Goal: Information Seeking & Learning: Learn about a topic

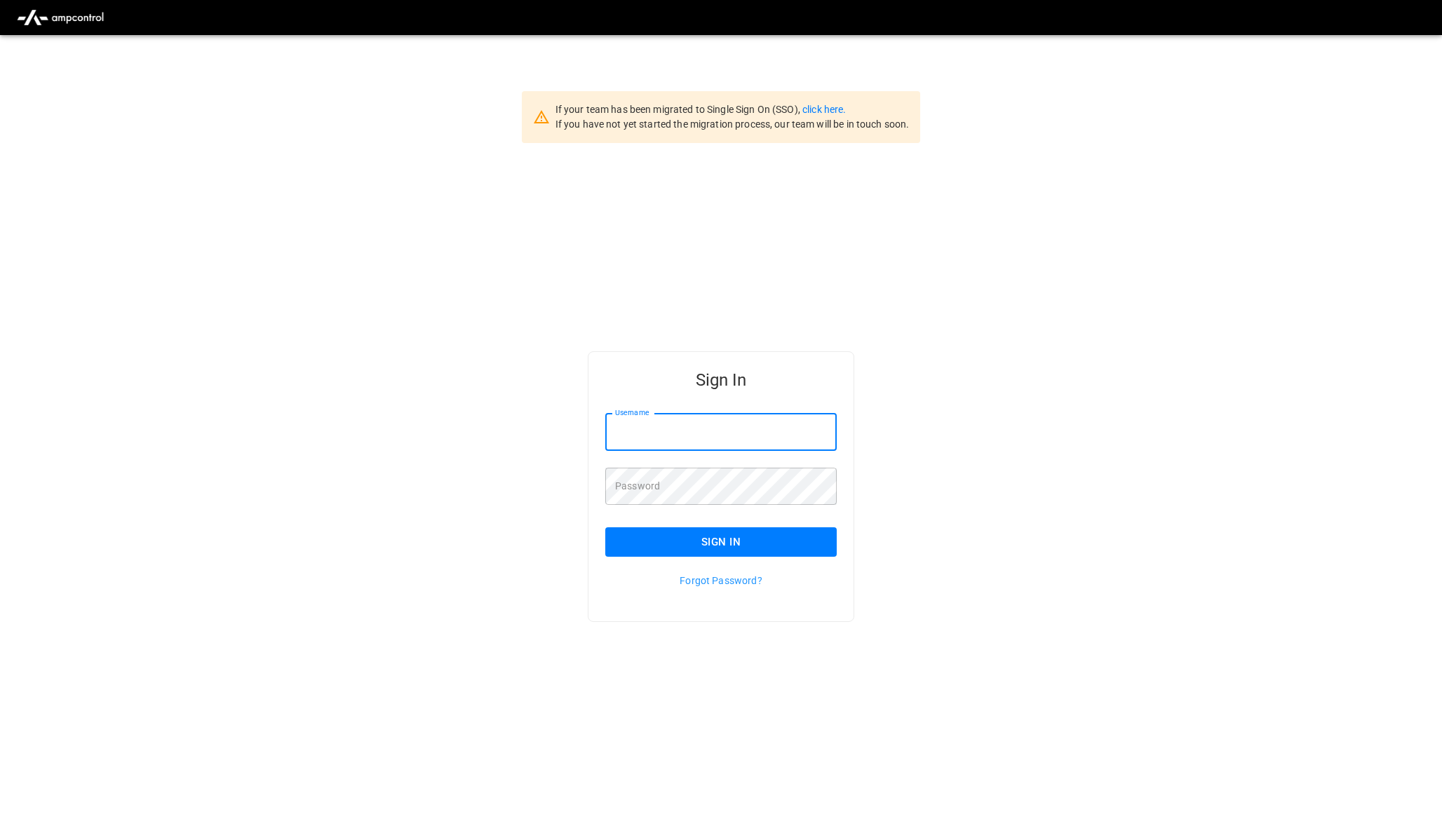
click at [651, 428] on input "Username" at bounding box center [721, 432] width 231 height 37
type input "**********"
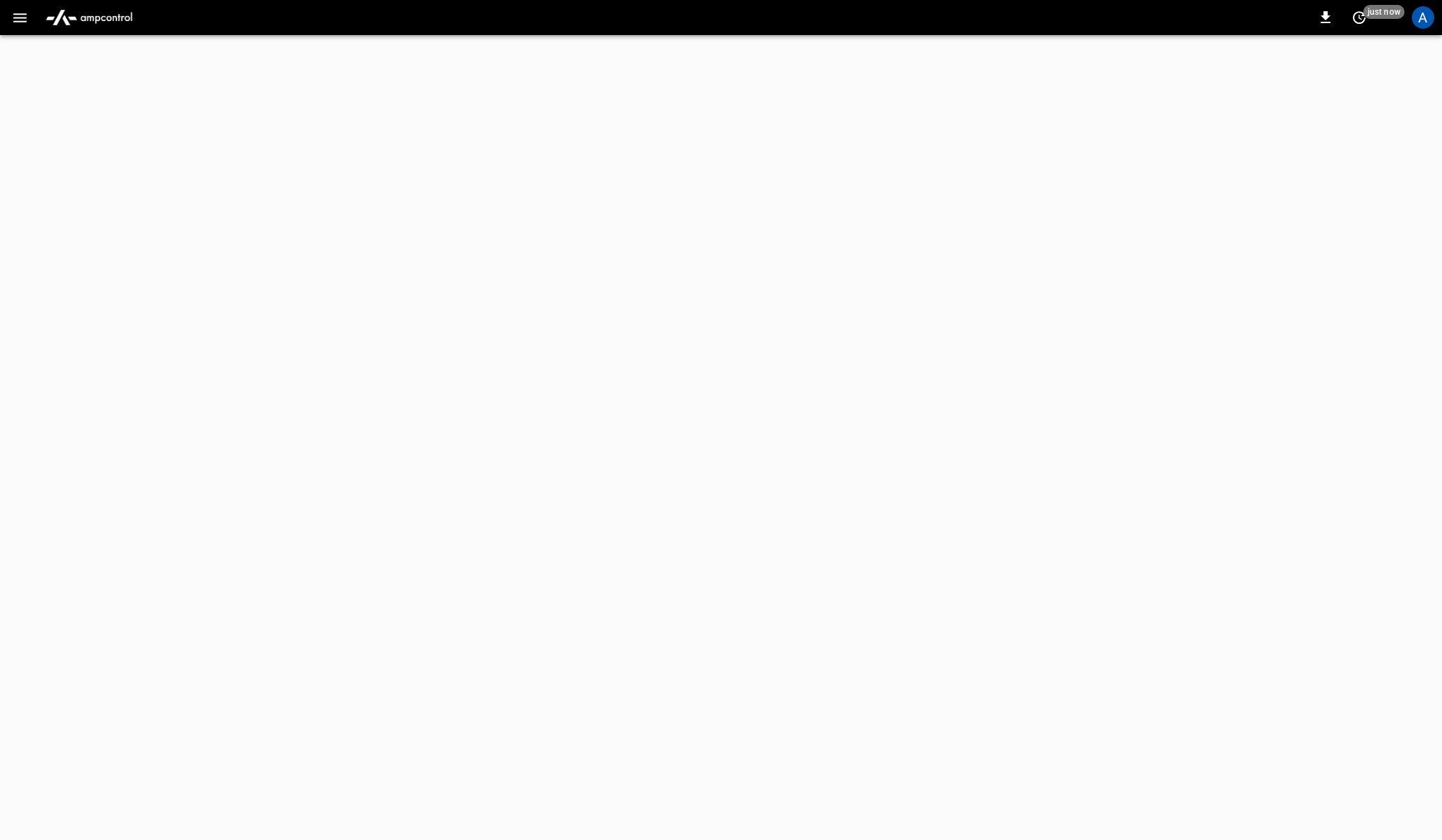
click at [18, 17] on icon "button" at bounding box center [20, 18] width 13 height 9
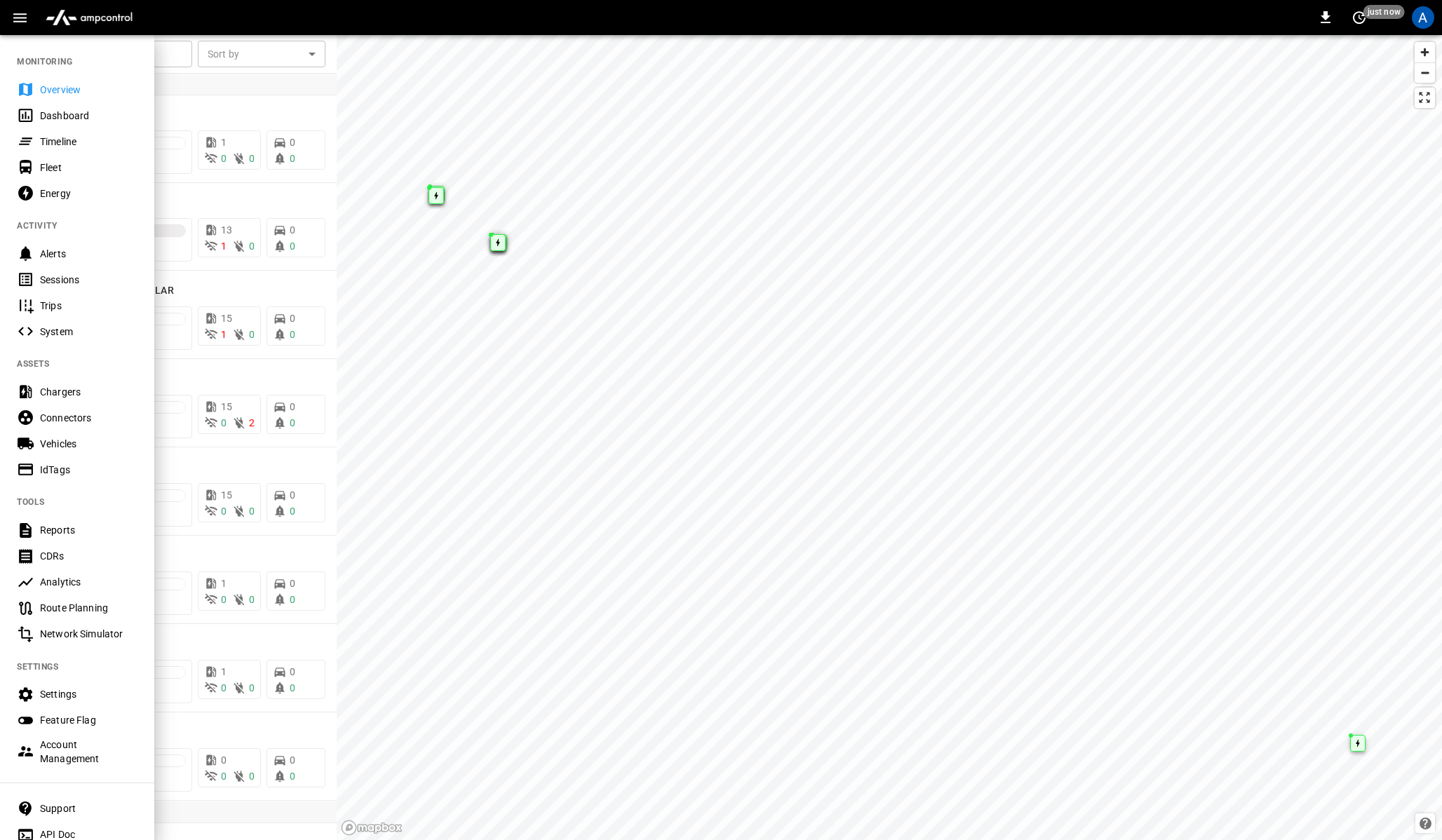
click at [65, 322] on div "System" at bounding box center [77, 331] width 155 height 26
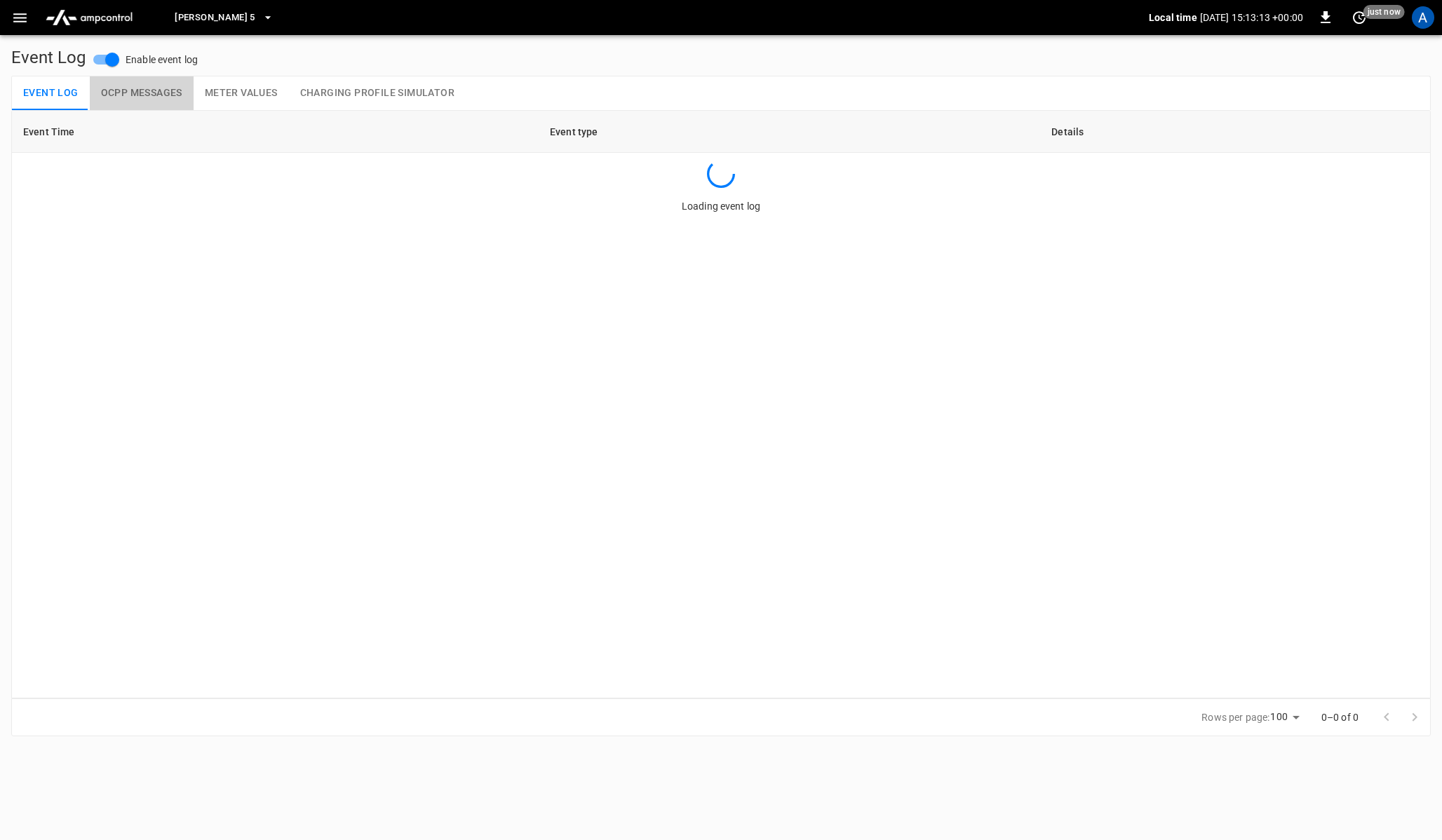
click at [146, 94] on button "OCPP Messages" at bounding box center [142, 93] width 104 height 34
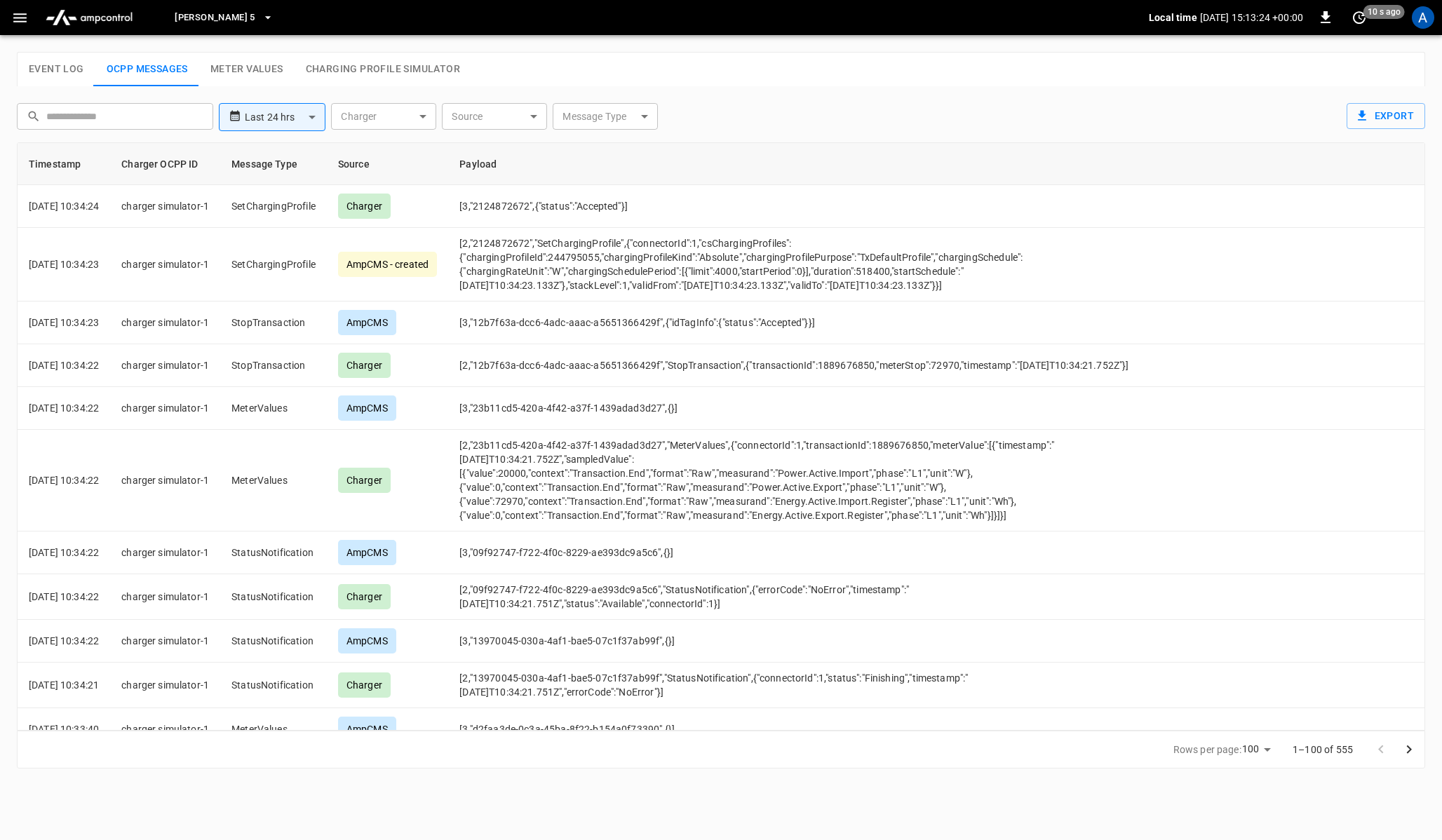
click at [1164, 746] on div "Rows per page: 100 *** 1–100 of 555" at bounding box center [721, 750] width 1408 height 38
click at [185, 176] on th "Charger OCPP ID" at bounding box center [165, 164] width 110 height 42
drag, startPoint x: 47, startPoint y: 167, endPoint x: 301, endPoint y: 166, distance: 254.0
click at [301, 166] on tr "Timestamp Charger OCPP ID Message Type Source Payload" at bounding box center [721, 164] width 1408 height 42
click at [358, 164] on th "Source" at bounding box center [387, 164] width 122 height 42
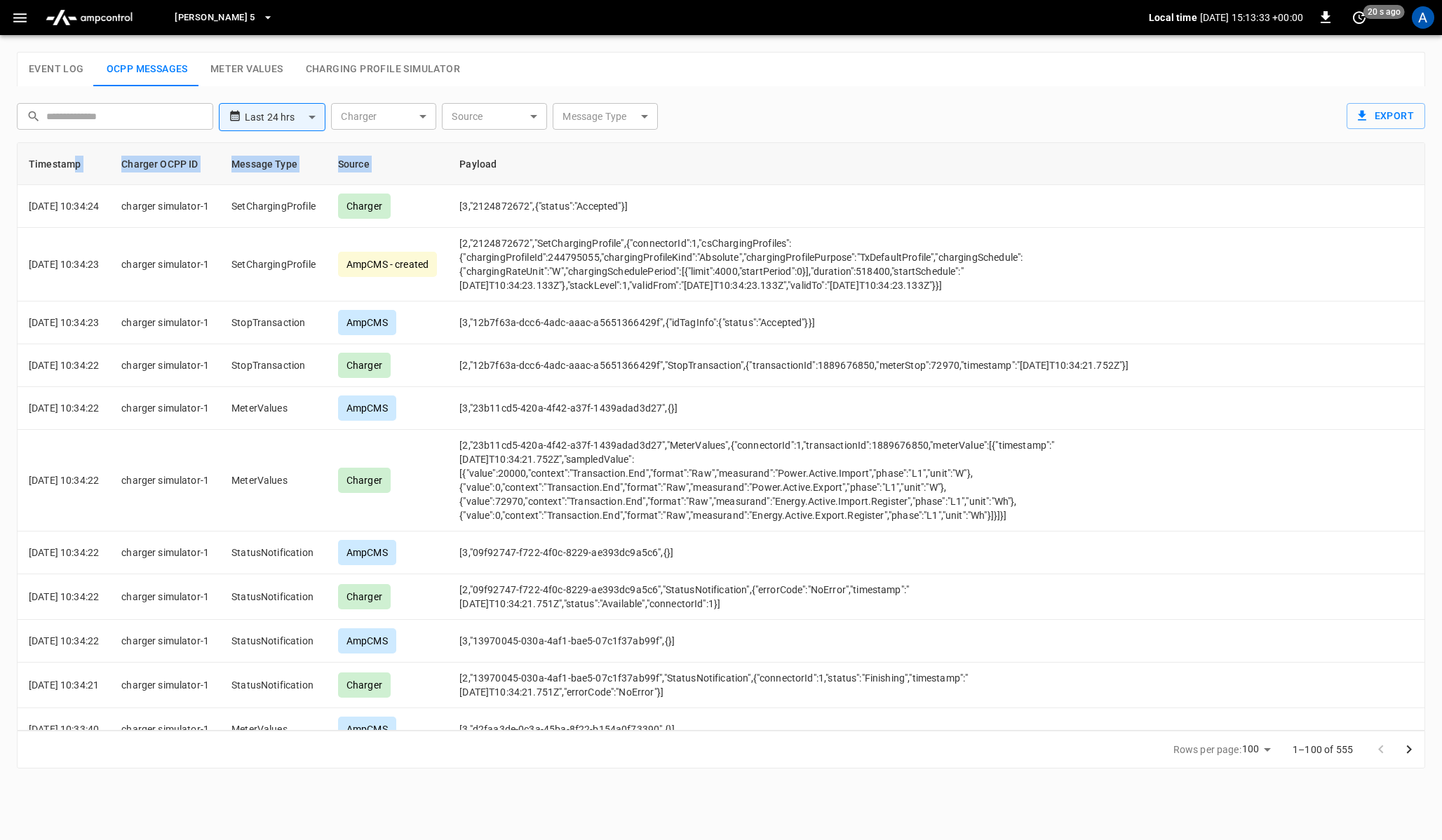
drag, startPoint x: 75, startPoint y: 162, endPoint x: 479, endPoint y: 154, distance: 404.1
click at [479, 154] on tr "Timestamp Charger OCPP ID Message Type Source Payload" at bounding box center [721, 164] width 1408 height 42
click at [494, 162] on th "Payload" at bounding box center [796, 164] width 695 height 42
click at [400, 122] on body "**********" at bounding box center [721, 392] width 1442 height 785
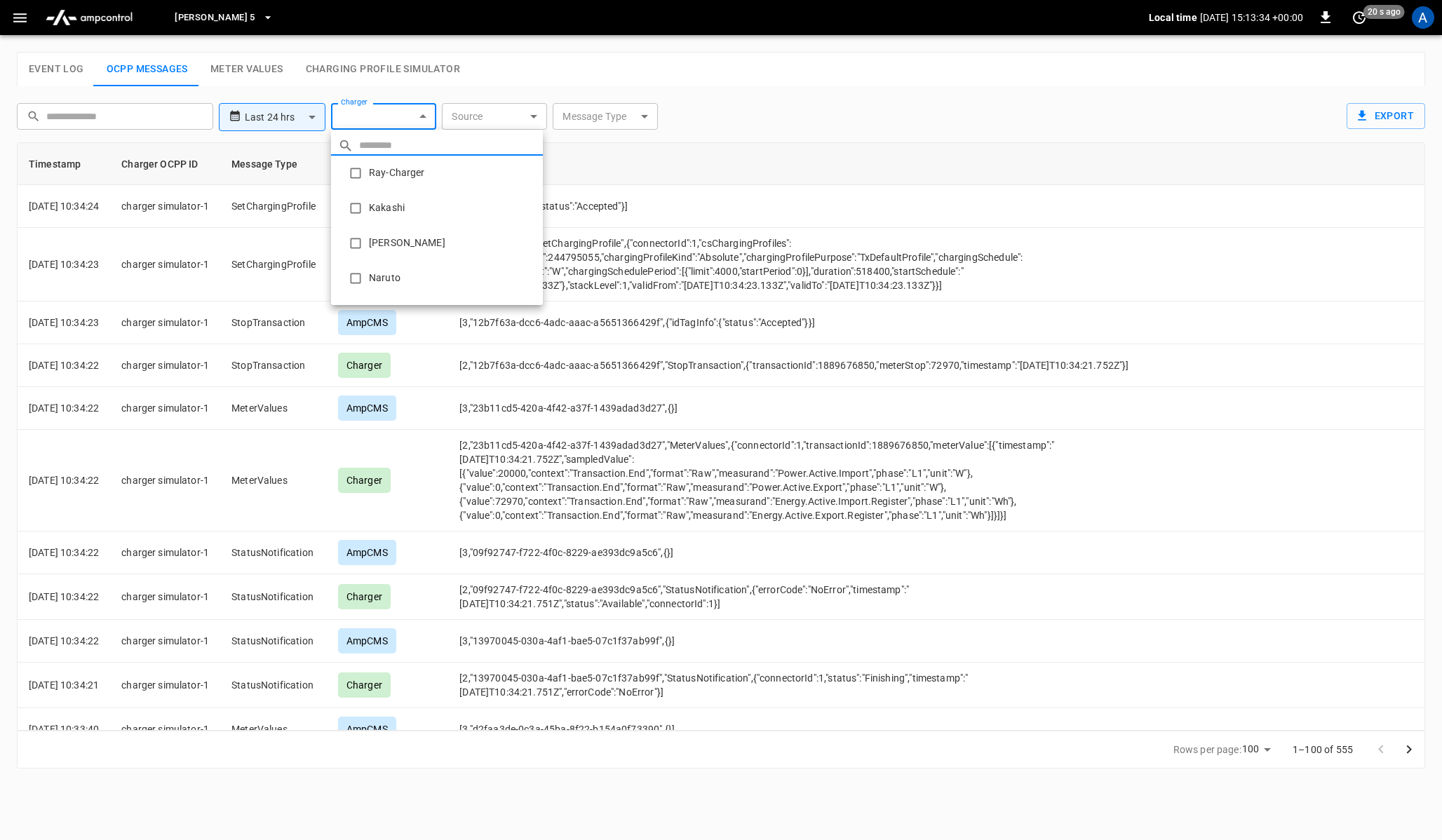
click at [502, 119] on div at bounding box center [721, 420] width 1442 height 840
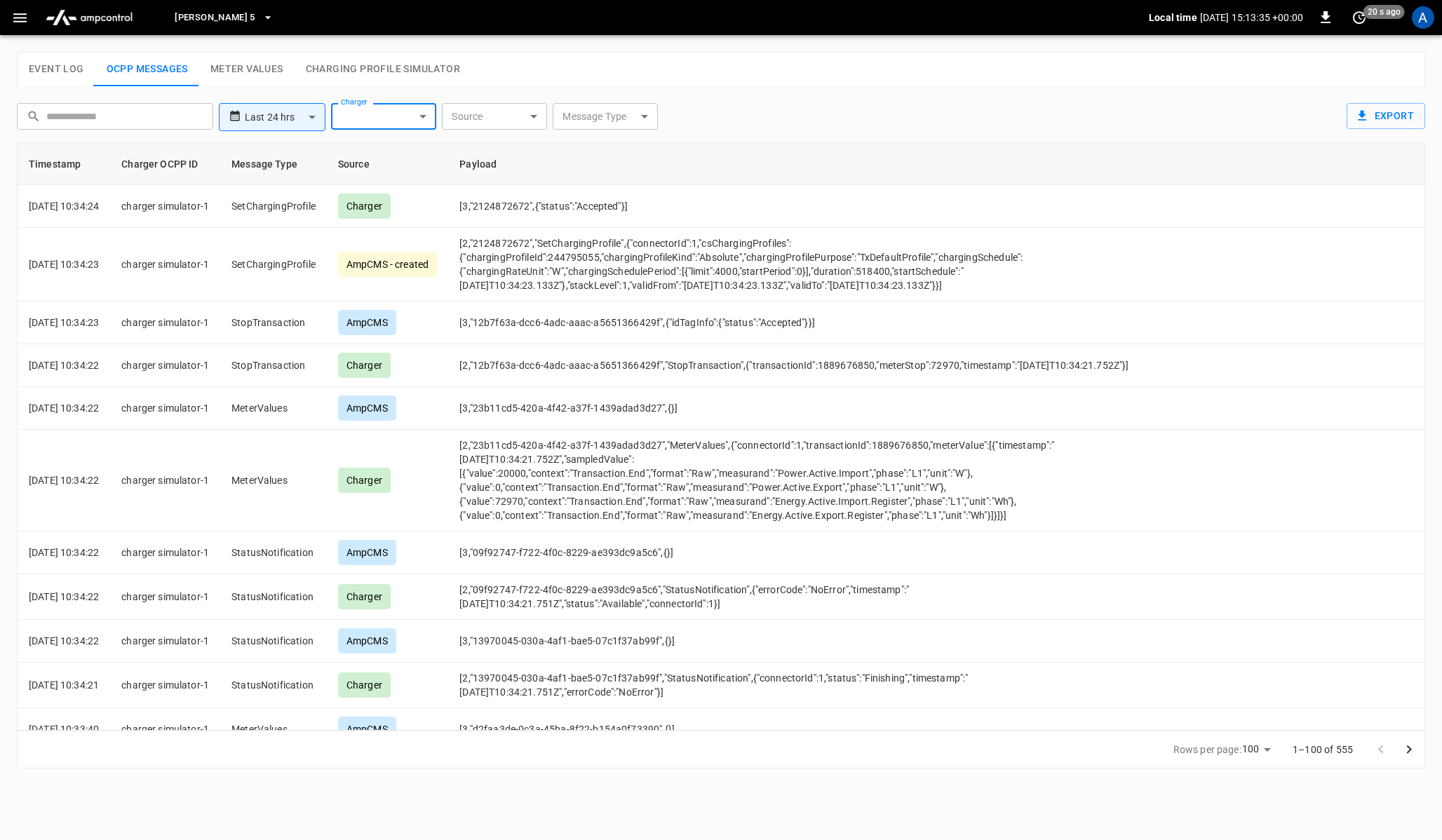
click at [523, 119] on body "**********" at bounding box center [721, 392] width 1442 height 785
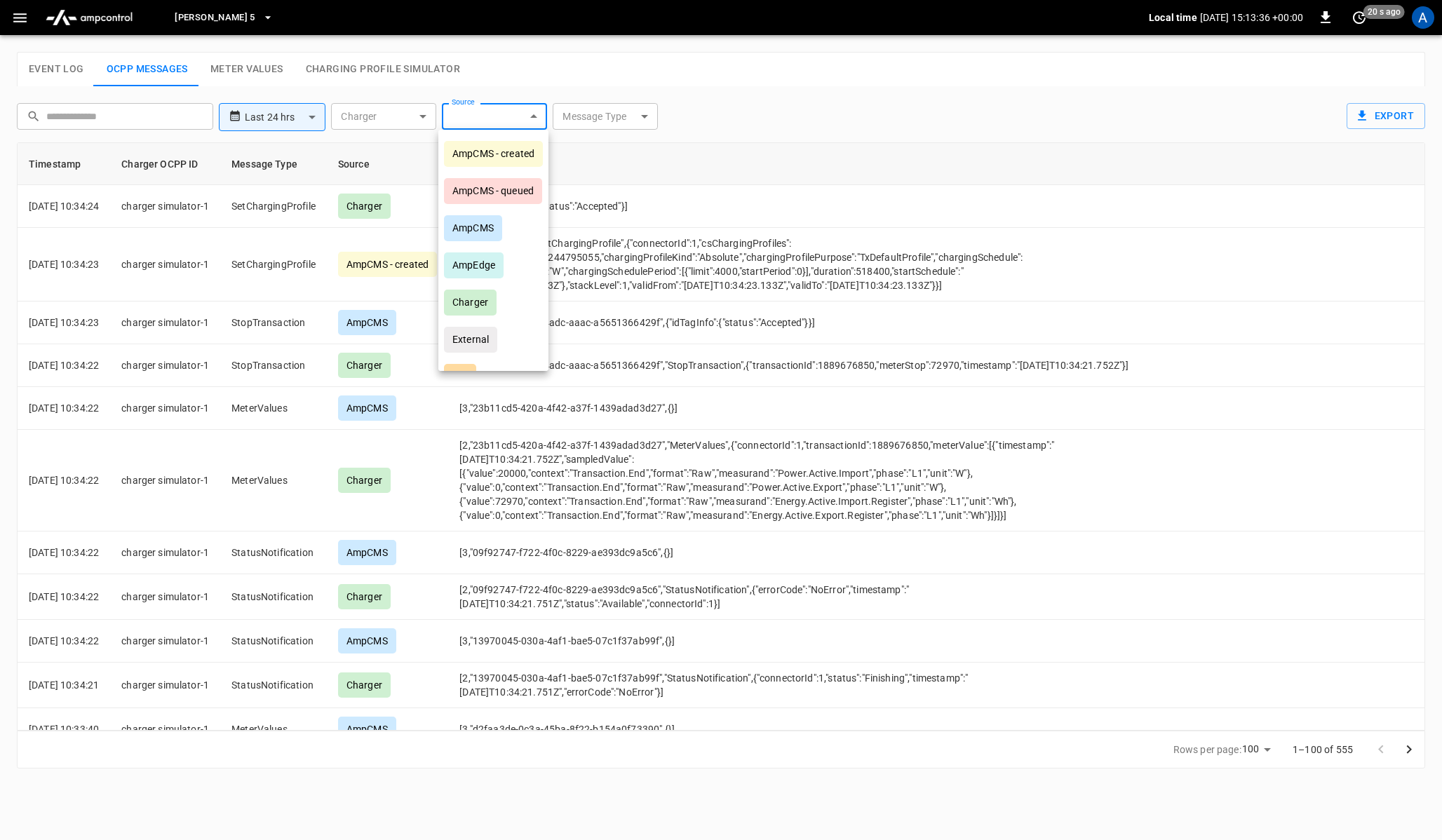
click at [603, 118] on div at bounding box center [721, 420] width 1442 height 840
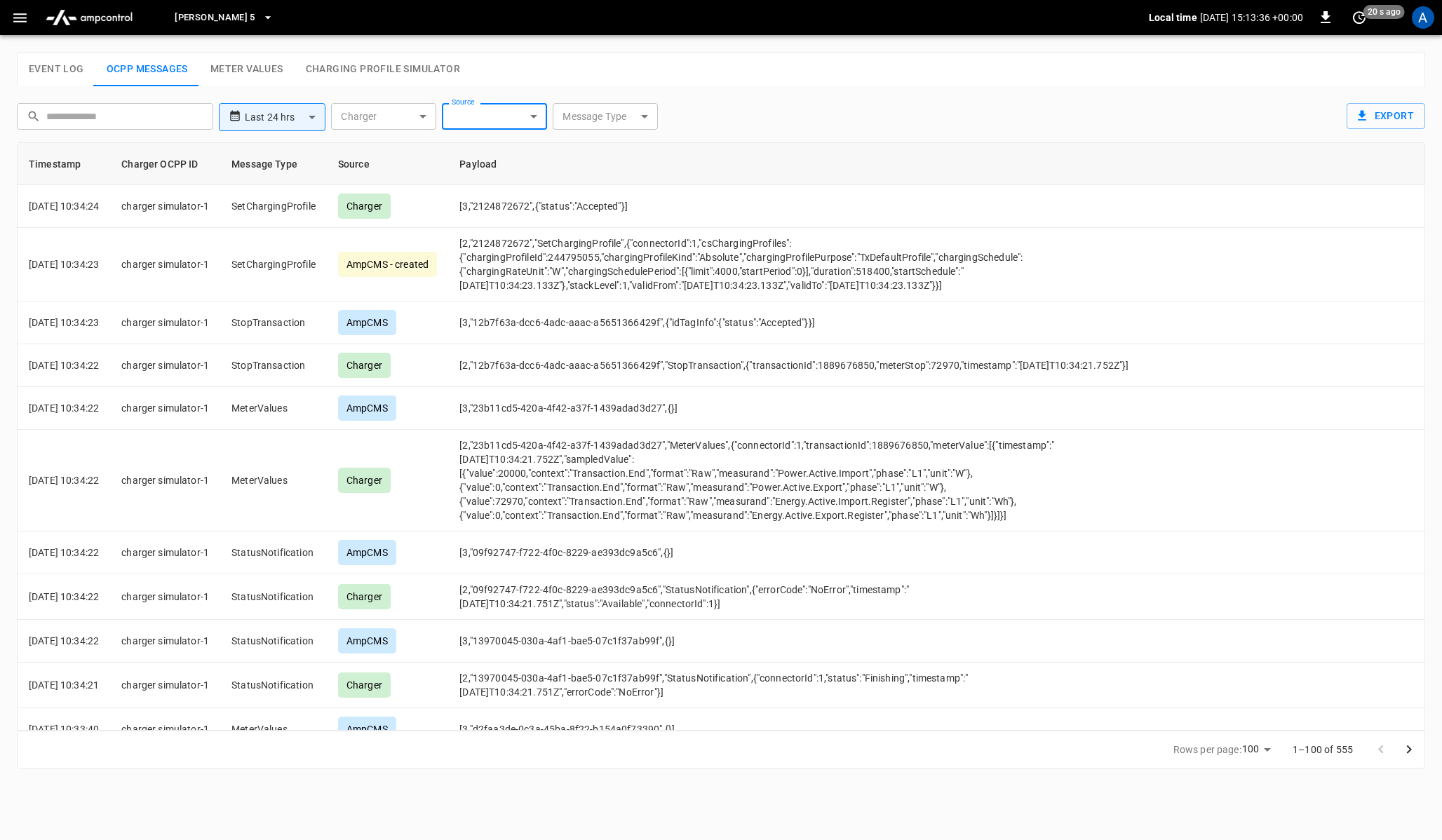
click at [622, 118] on body "**********" at bounding box center [721, 392] width 1442 height 785
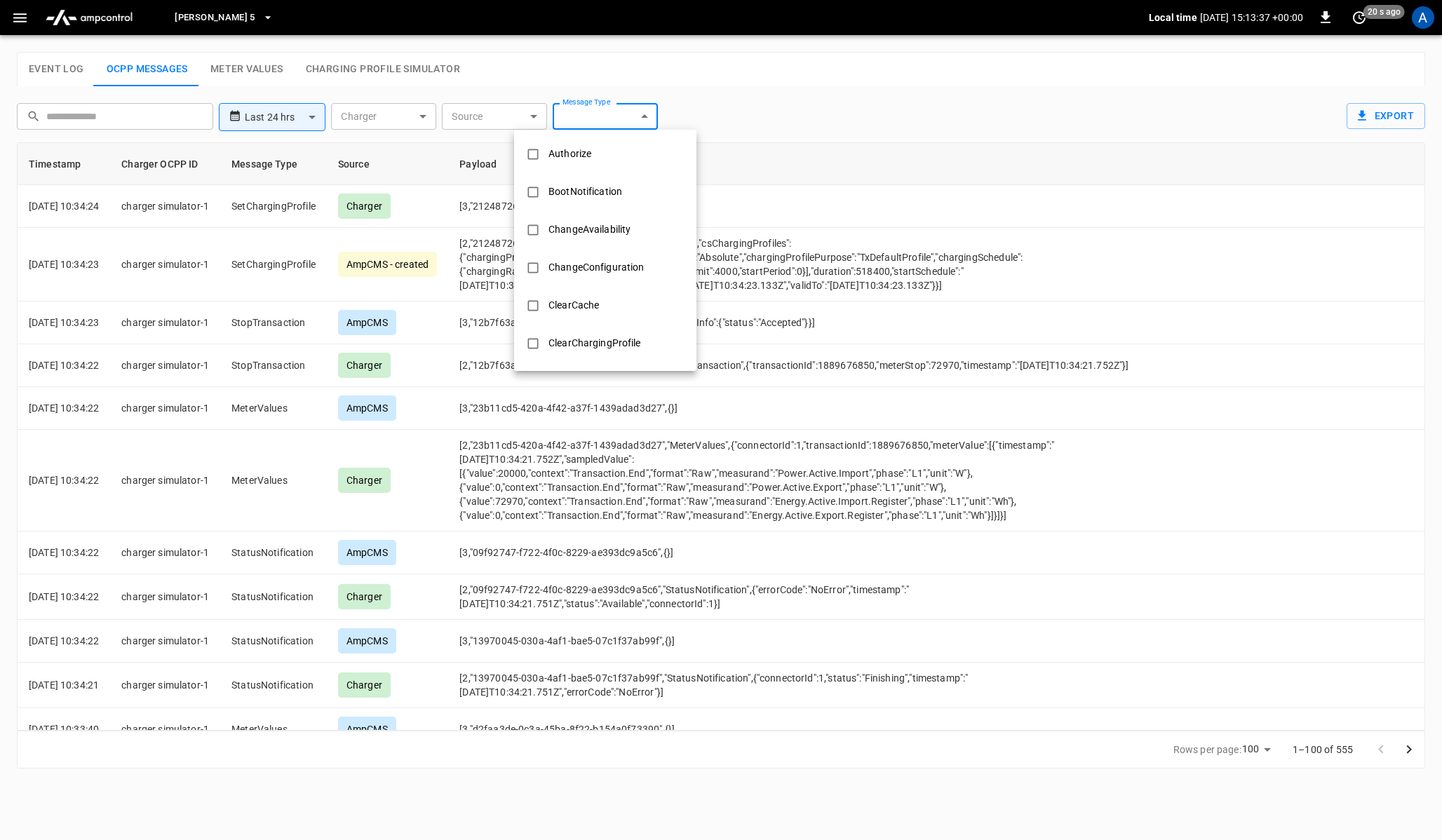
click at [698, 117] on div at bounding box center [721, 420] width 1442 height 840
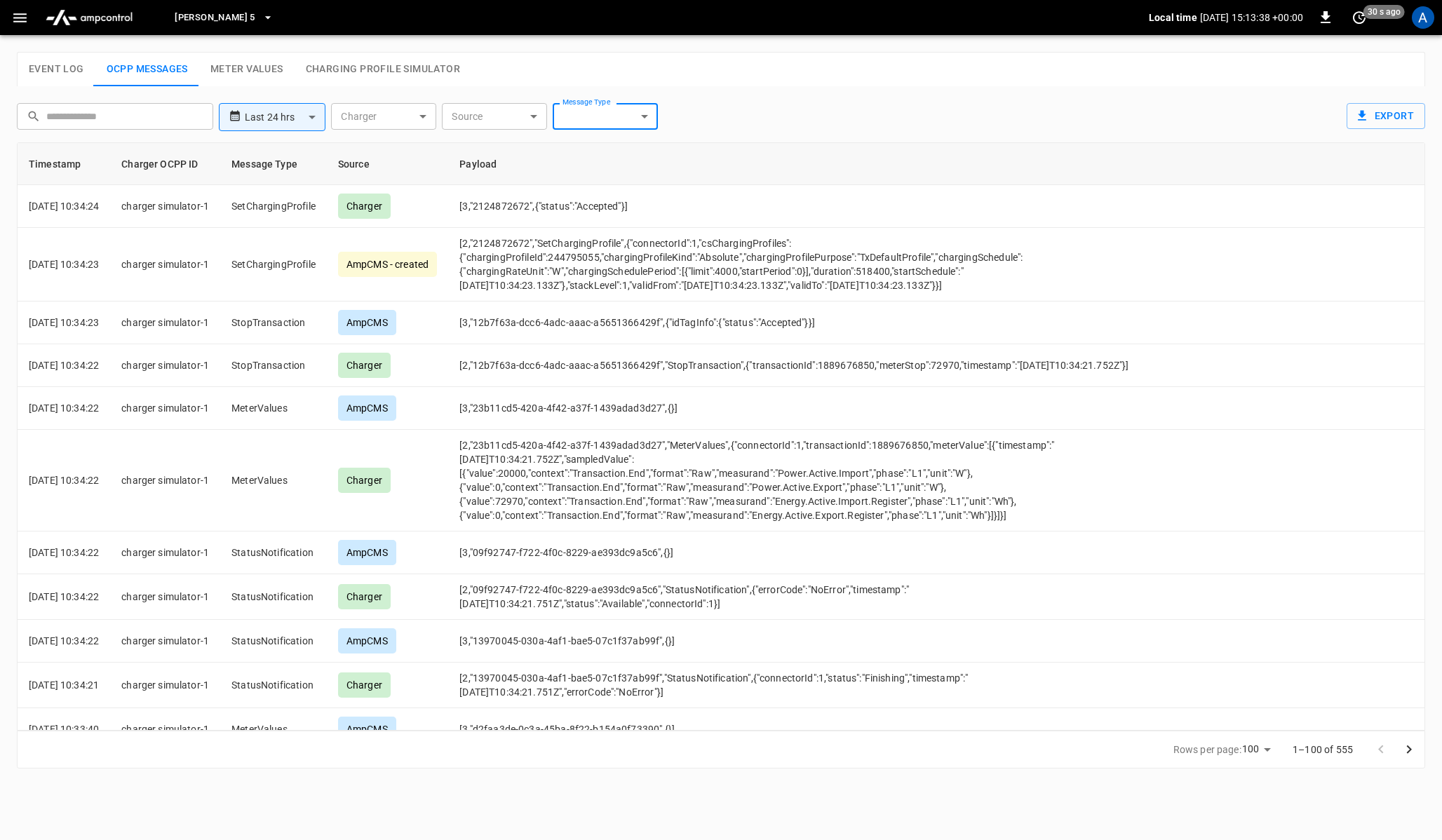
click at [679, 129] on div "**********" at bounding box center [718, 115] width 1414 height 34
drag, startPoint x: 158, startPoint y: 162, endPoint x: 194, endPoint y: 166, distance: 36.2
click at [194, 166] on th "Charger OCPP ID" at bounding box center [165, 164] width 110 height 42
drag, startPoint x: 255, startPoint y: 166, endPoint x: 280, endPoint y: 165, distance: 25.0
click at [280, 165] on th "Message Type" at bounding box center [273, 164] width 107 height 42
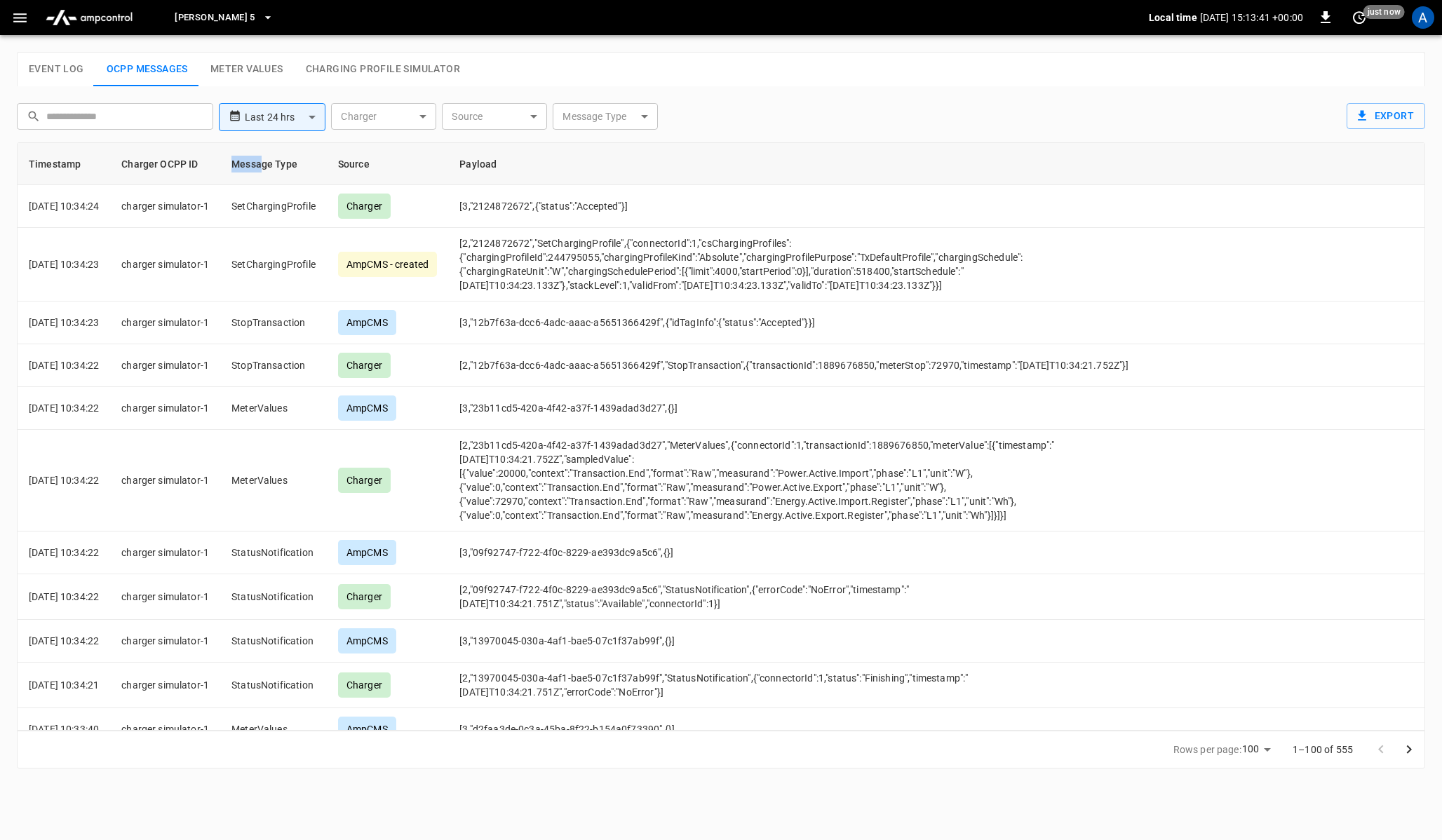
click at [373, 163] on th "Source" at bounding box center [387, 164] width 122 height 42
click at [483, 162] on th "Payload" at bounding box center [796, 164] width 695 height 42
click at [575, 160] on th "Payload" at bounding box center [796, 164] width 695 height 42
click at [570, 157] on th "Payload" at bounding box center [796, 164] width 695 height 42
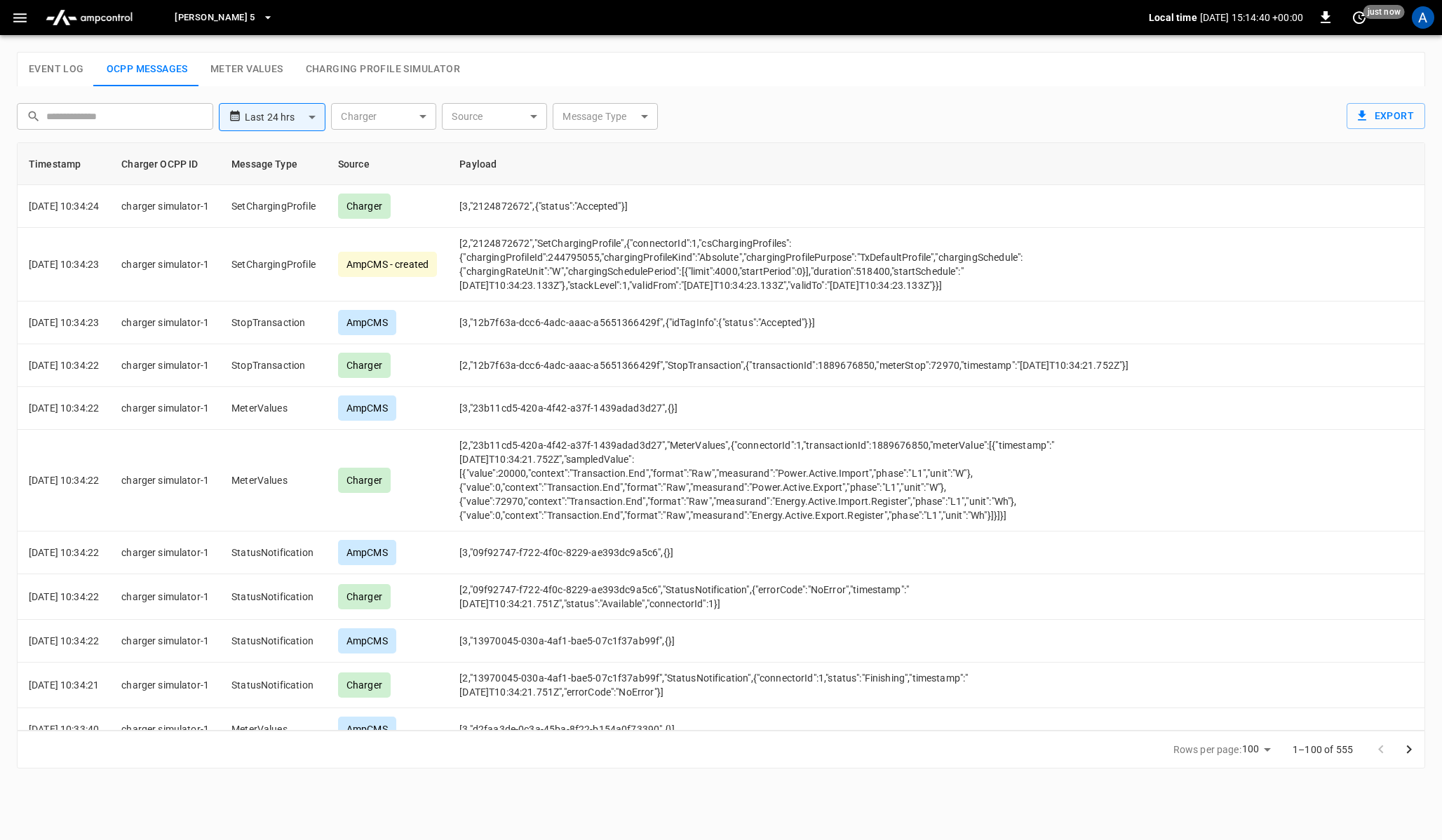
click at [570, 157] on th "Payload" at bounding box center [796, 164] width 695 height 42
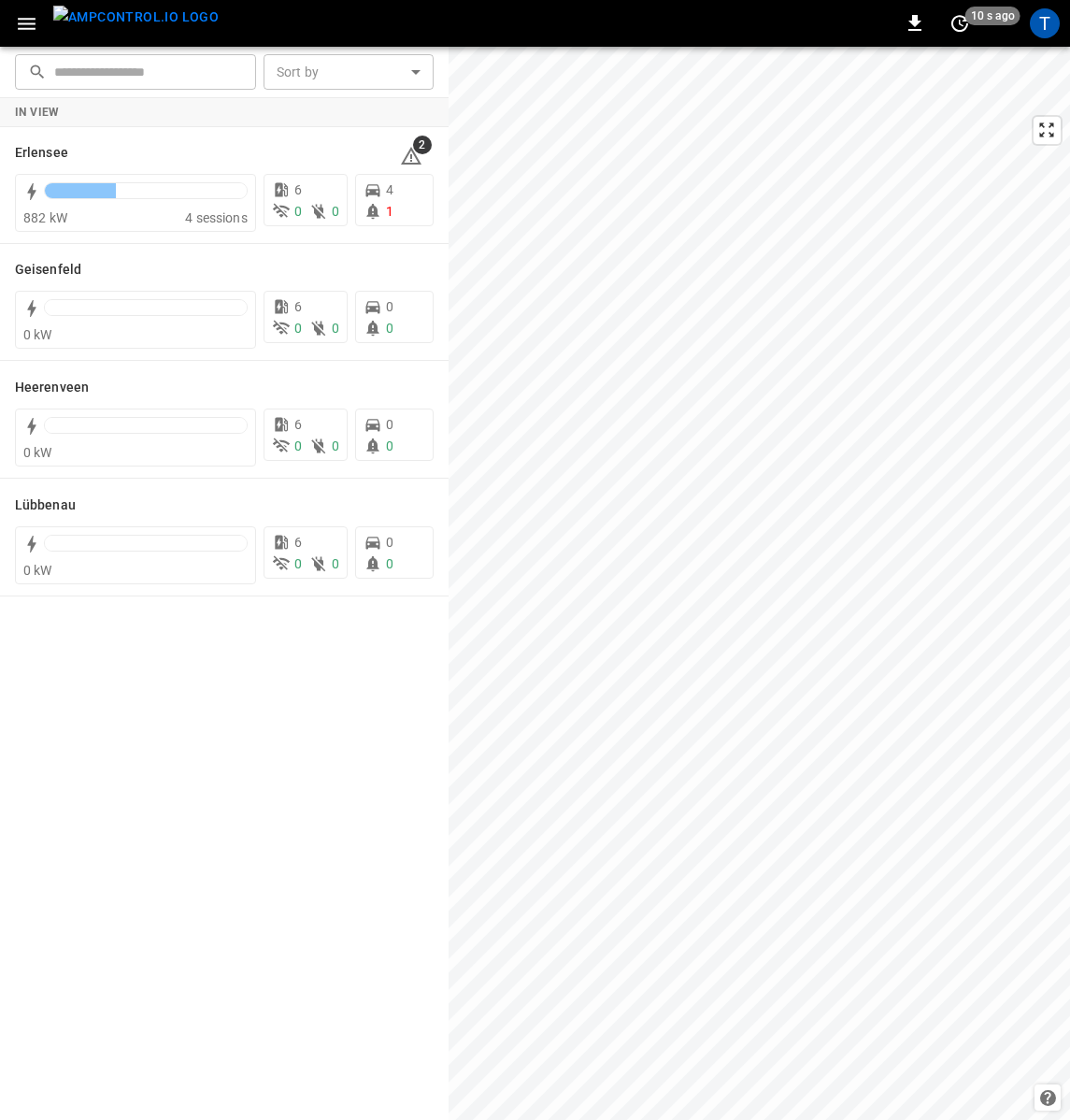
click at [316, 693] on div "In View Erlensee 2 882 kW 4 sessions 6 0 0 4 1 Geisenfeld 0 kW 6 0 0 0 0 Heeren…" at bounding box center [224, 609] width 449 height 1023
click at [338, 685] on div "In View Erlensee 2 882 kW 4 sessions 6 0 0 4 1 Geisenfeld 0 kW 6 0 0 0 0 Heeren…" at bounding box center [224, 609] width 449 height 1023
click at [371, 689] on div "In View Erlensee 2 882 kW 4 sessions 6 0 0 4 1 Geisenfeld 0 kW 6 0 0 0 0 Heeren…" at bounding box center [224, 609] width 449 height 1023
click at [373, 694] on div "In View Erlensee 2 882 kW 4 sessions 6 0 0 4 1 Geisenfeld 0 kW 6 0 0 0 0 Heeren…" at bounding box center [224, 609] width 449 height 1023
click at [386, 631] on div "In View Erlensee 2 882 kW 4 sessions 6 0 0 4 1 Geisenfeld 0 kW 6 0 0 0 0 Heeren…" at bounding box center [224, 609] width 449 height 1023
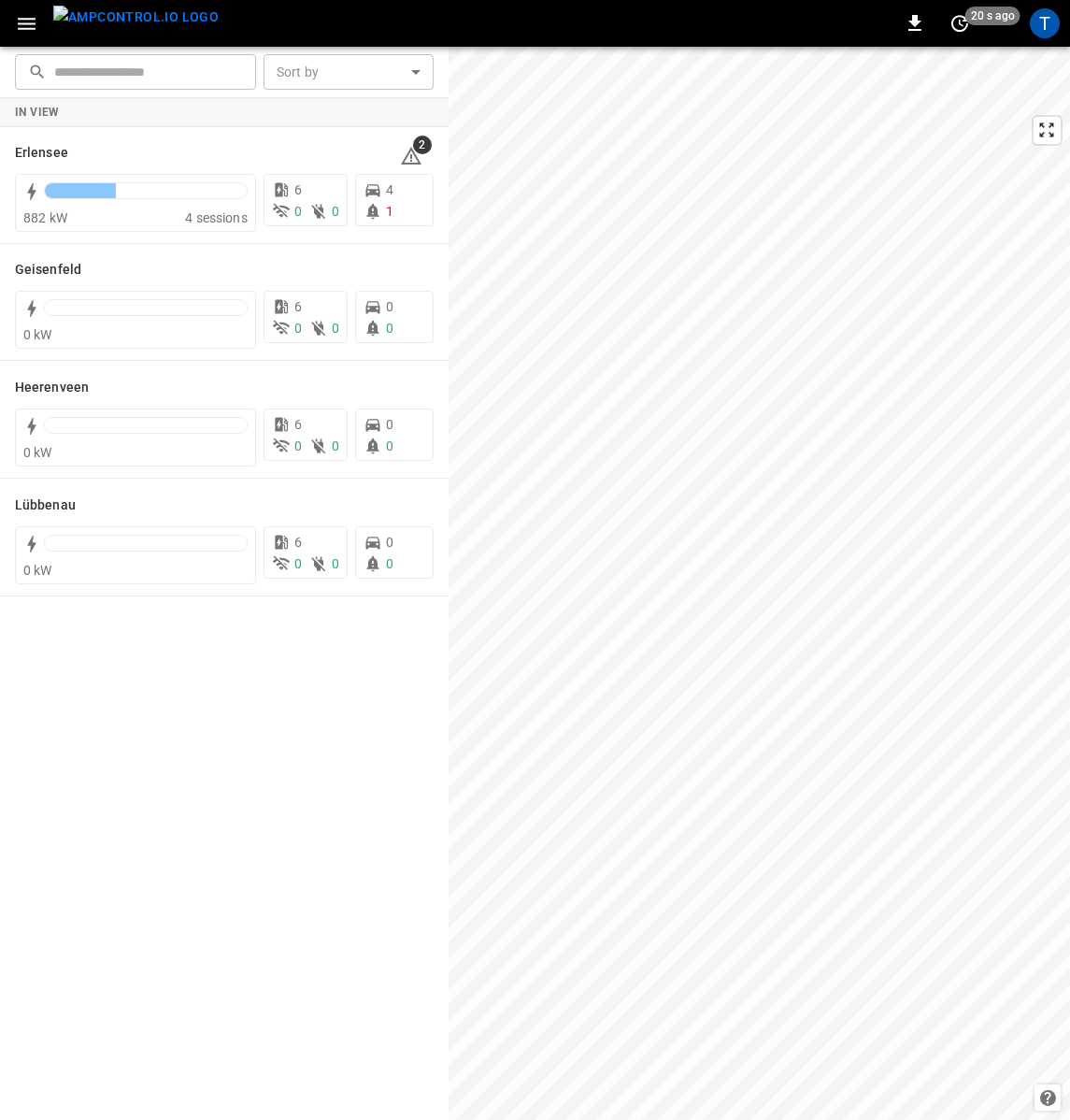
click at [386, 651] on div "In View Erlensee 2 882 kW 4 sessions 6 0 0 4 1 Geisenfeld 0 kW 6 0 0 0 0 Heeren…" at bounding box center [224, 609] width 449 height 1023
click at [397, 638] on div "In View Erlensee 2 882 kW 4 sessions 6 0 0 4 1 Geisenfeld 0 kW 6 0 0 0 0 Heeren…" at bounding box center [224, 609] width 449 height 1023
click at [394, 628] on div "In View Erlensee 2 882 kW 4 sessions 6 0 0 4 1 Geisenfeld 0 kW 6 0 0 0 0 Heeren…" at bounding box center [224, 609] width 449 height 1023
click at [335, 641] on div "In View Erlensee 2 881 kW 4 sessions 6 0 0 6 1 Geisenfeld 0 kW 6 0 0 0 0 Heeren…" at bounding box center [224, 609] width 449 height 1023
click at [376, 652] on div "In View Erlensee 3 883 kW 4 sessions 6 0 0 5 2 Geisenfeld 0 kW 6 0 0 0 0 Heeren…" at bounding box center [224, 609] width 449 height 1023
